Goal: Information Seeking & Learning: Understand process/instructions

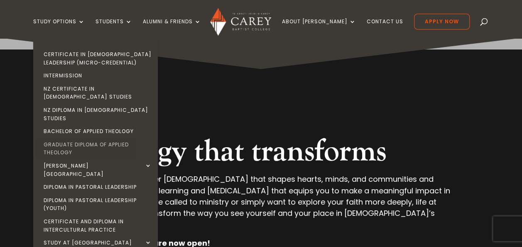
click at [96, 138] on link "Graduate Diploma of Applied Theology" at bounding box center [97, 148] width 125 height 21
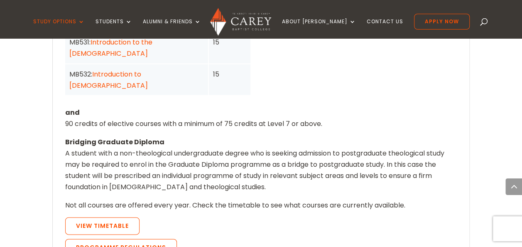
scroll to position [789, 0]
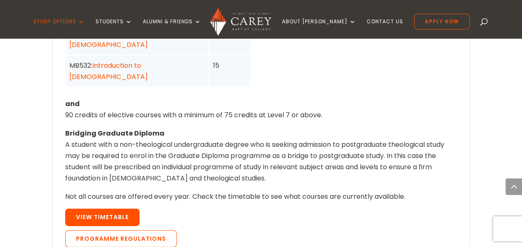
click at [113, 209] on link "View Timetable" at bounding box center [102, 217] width 74 height 17
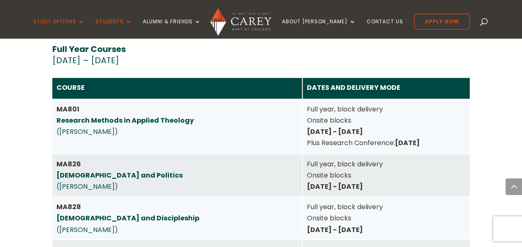
scroll to position [2221, 0]
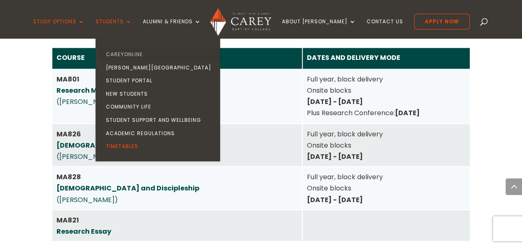
click at [133, 55] on link "CareyOnline" at bounding box center [160, 54] width 125 height 13
